Goal: Contribute content: Add original content to the website for others to see

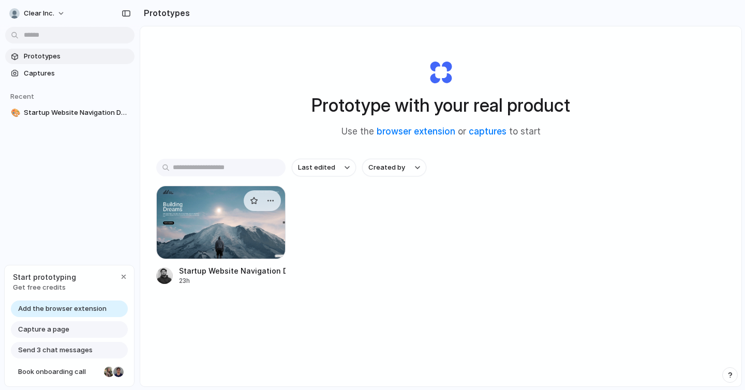
click at [239, 237] on div at bounding box center [220, 222] width 129 height 73
click at [430, 132] on link "browser extension" at bounding box center [416, 131] width 79 height 10
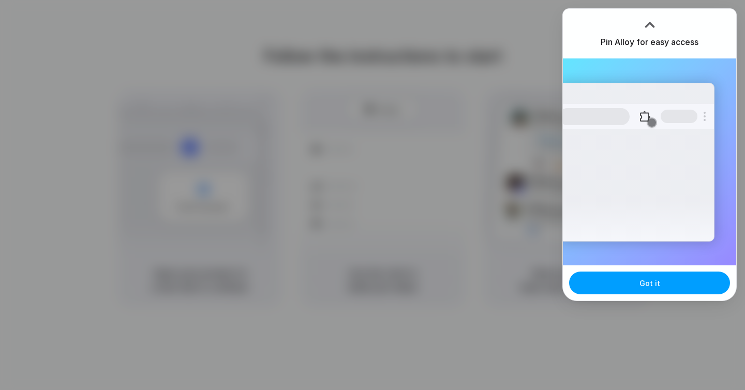
click at [628, 286] on button "Got it" at bounding box center [649, 283] width 161 height 23
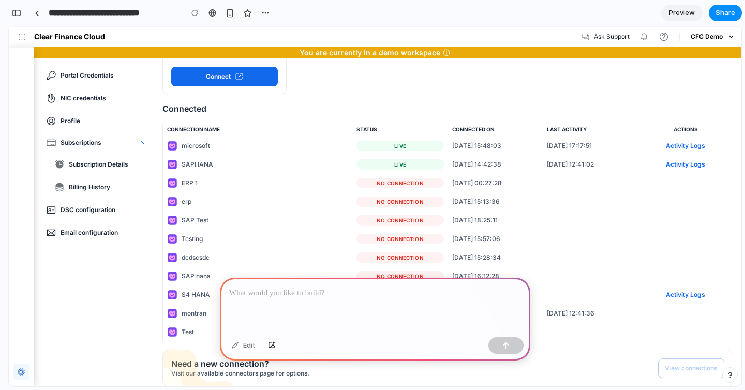
scroll to position [140, 0]
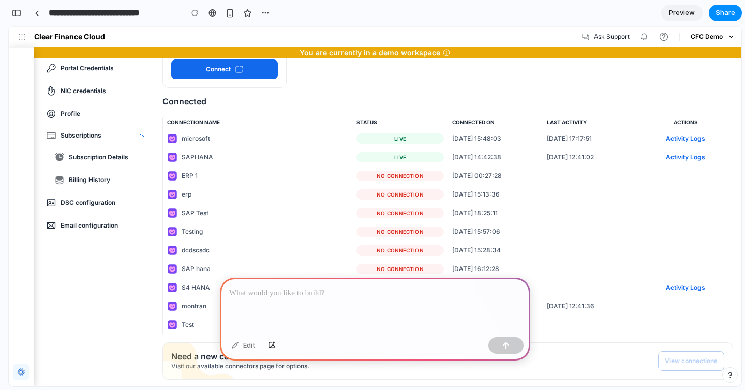
click at [315, 298] on p at bounding box center [375, 293] width 292 height 12
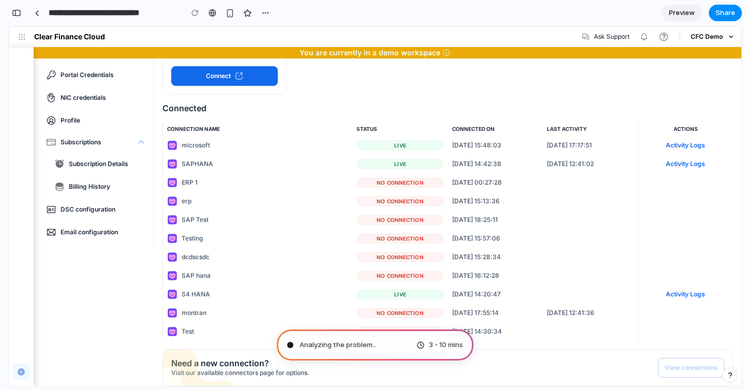
scroll to position [146, 0]
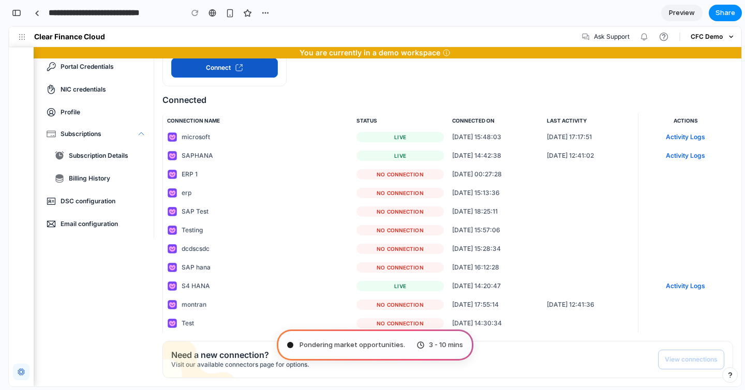
type input "**********"
